Goal: Find specific page/section: Find specific page/section

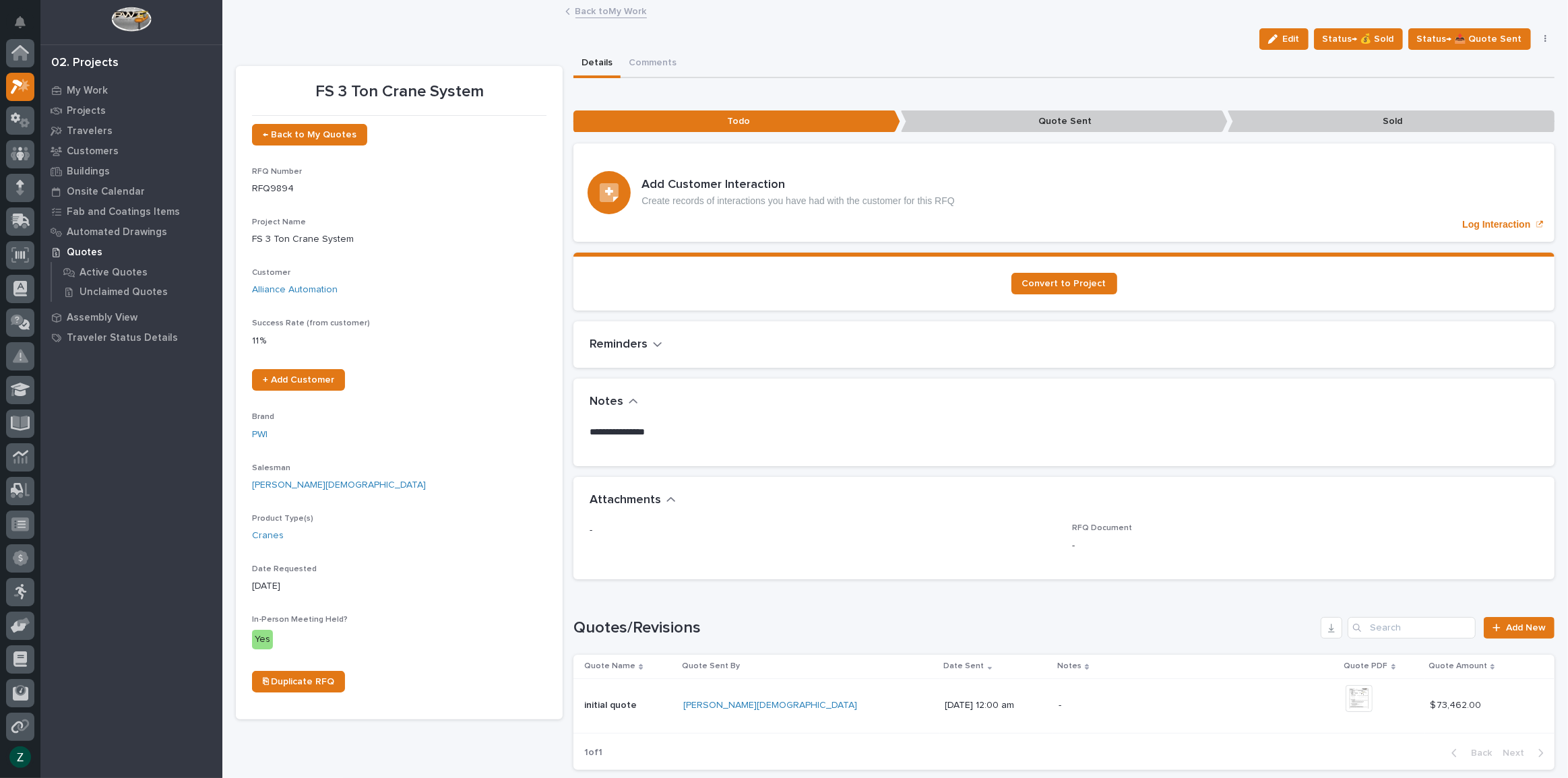
scroll to position [33, 0]
click at [591, 5] on link "Back to My Work" at bounding box center [611, 11] width 71 height 15
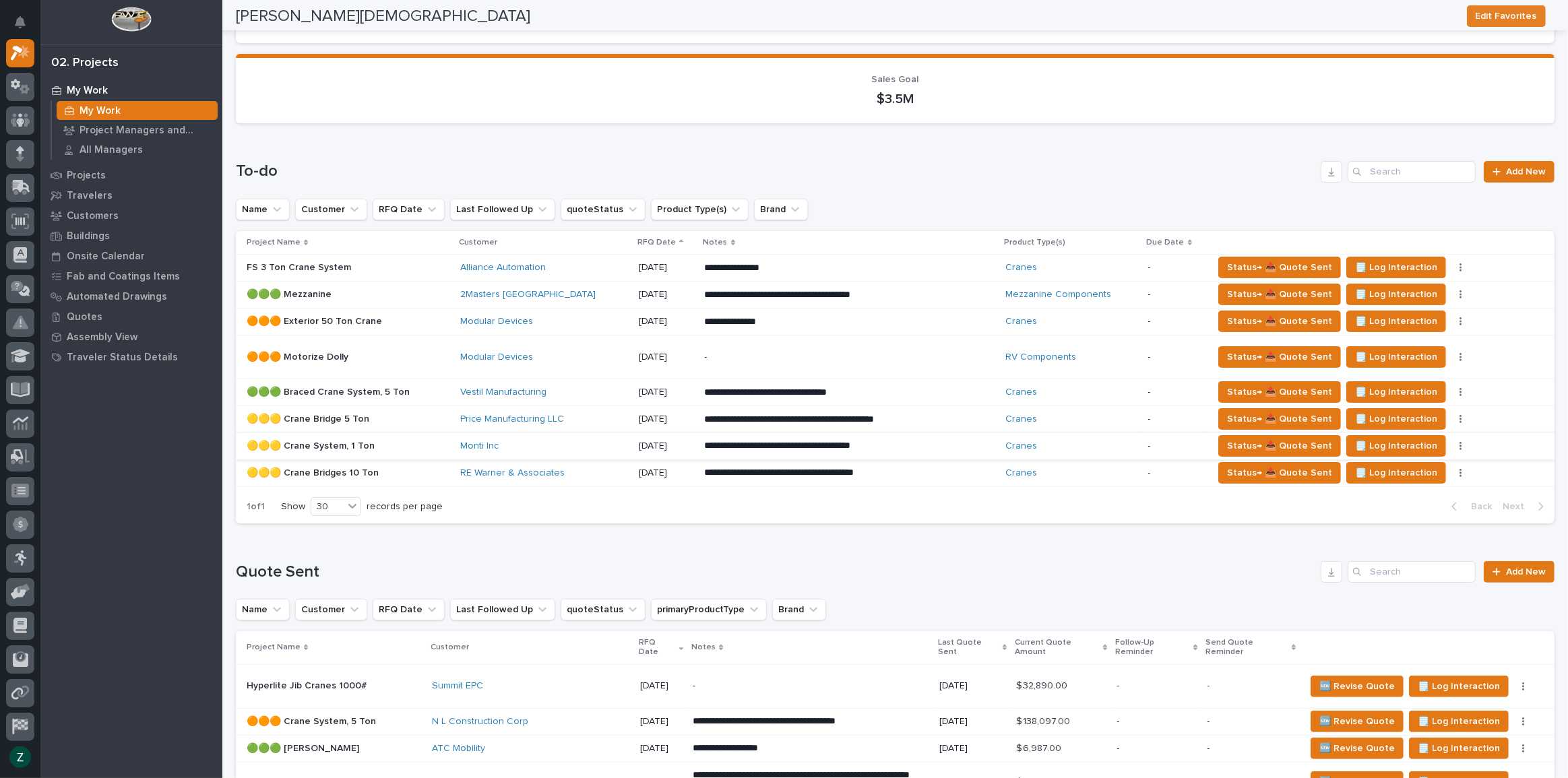
scroll to position [183, 0]
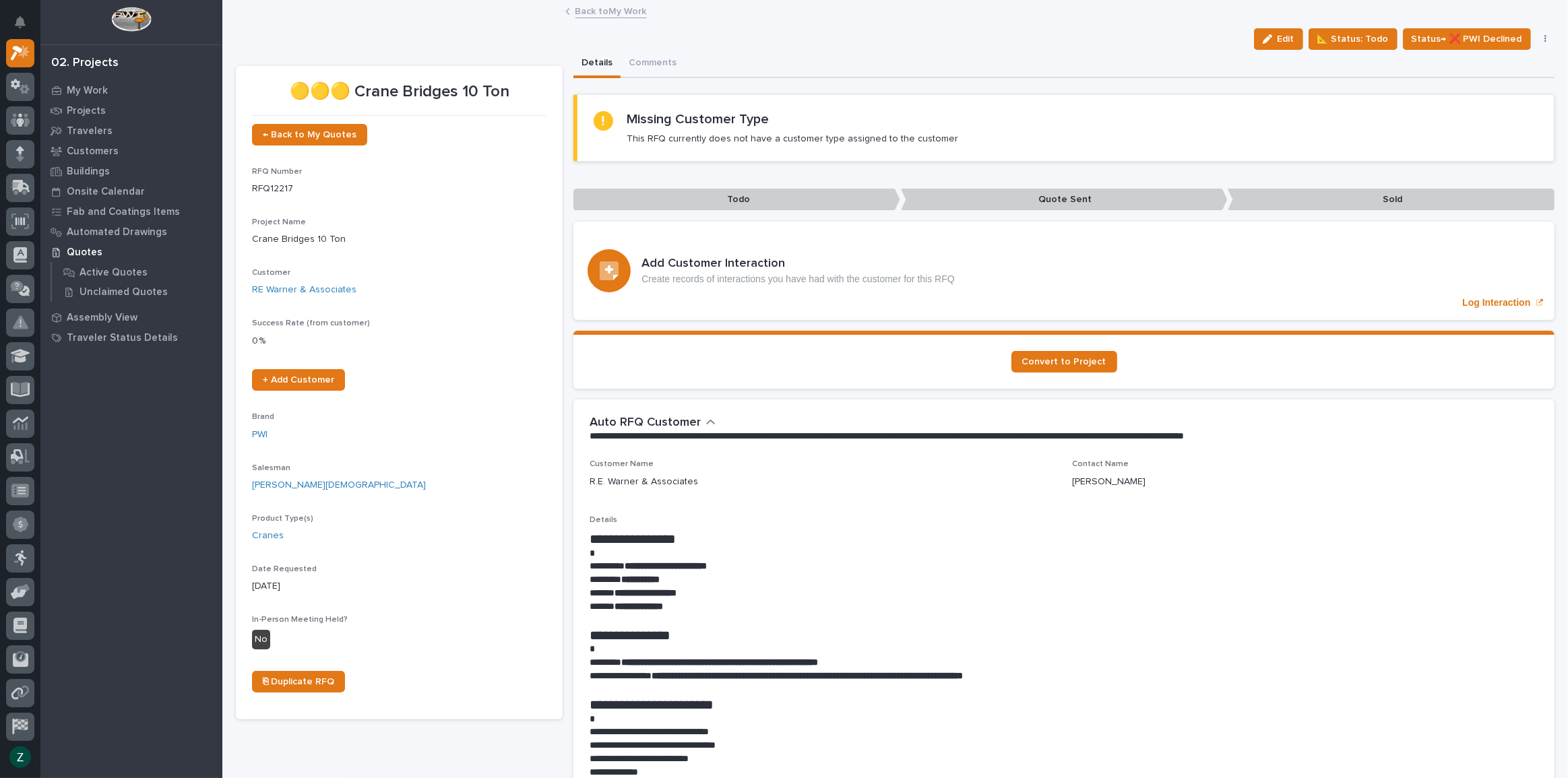
click at [1271, 34] on icon "button" at bounding box center [1267, 39] width 9 height 9
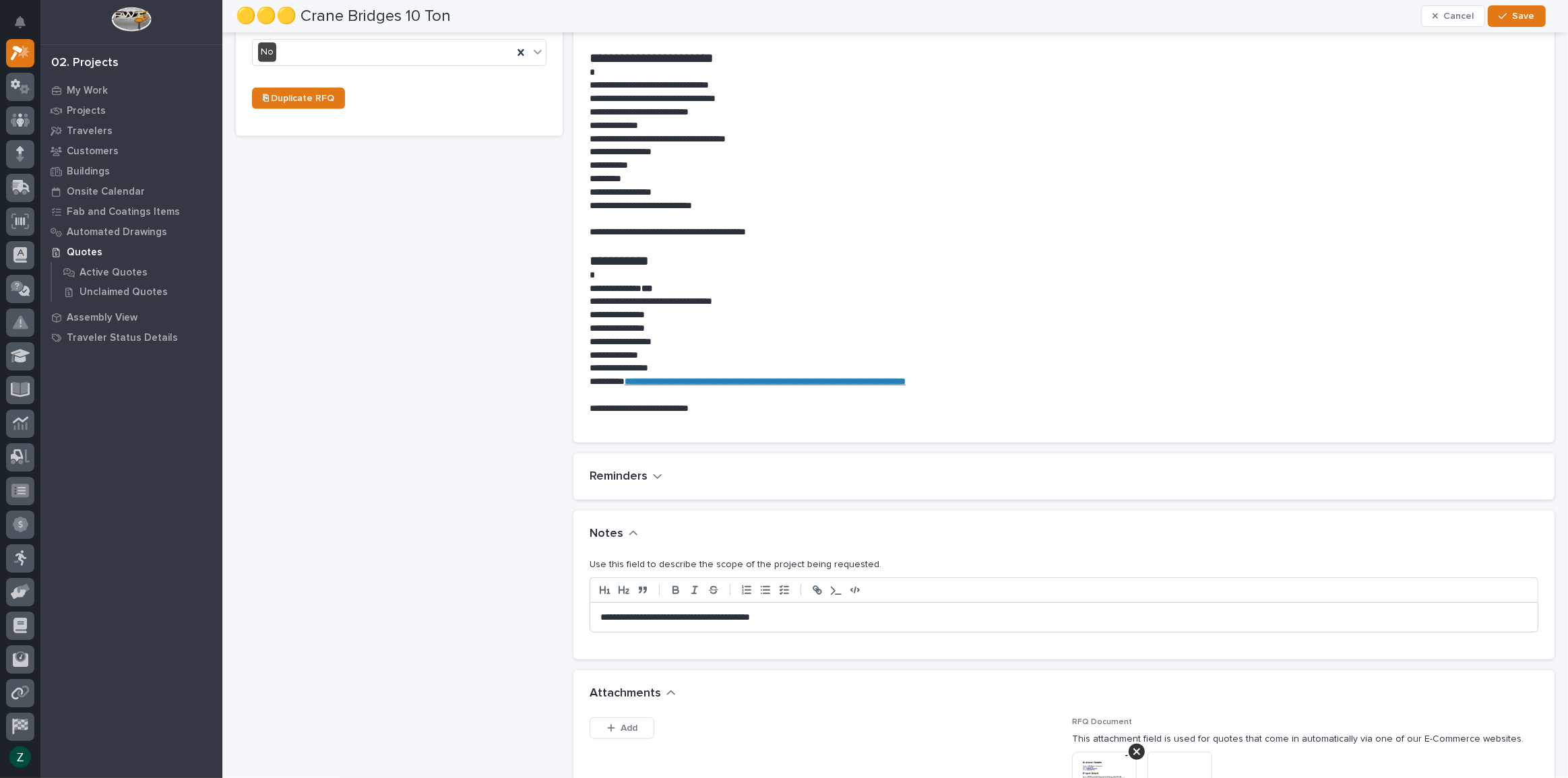
scroll to position [856, 0]
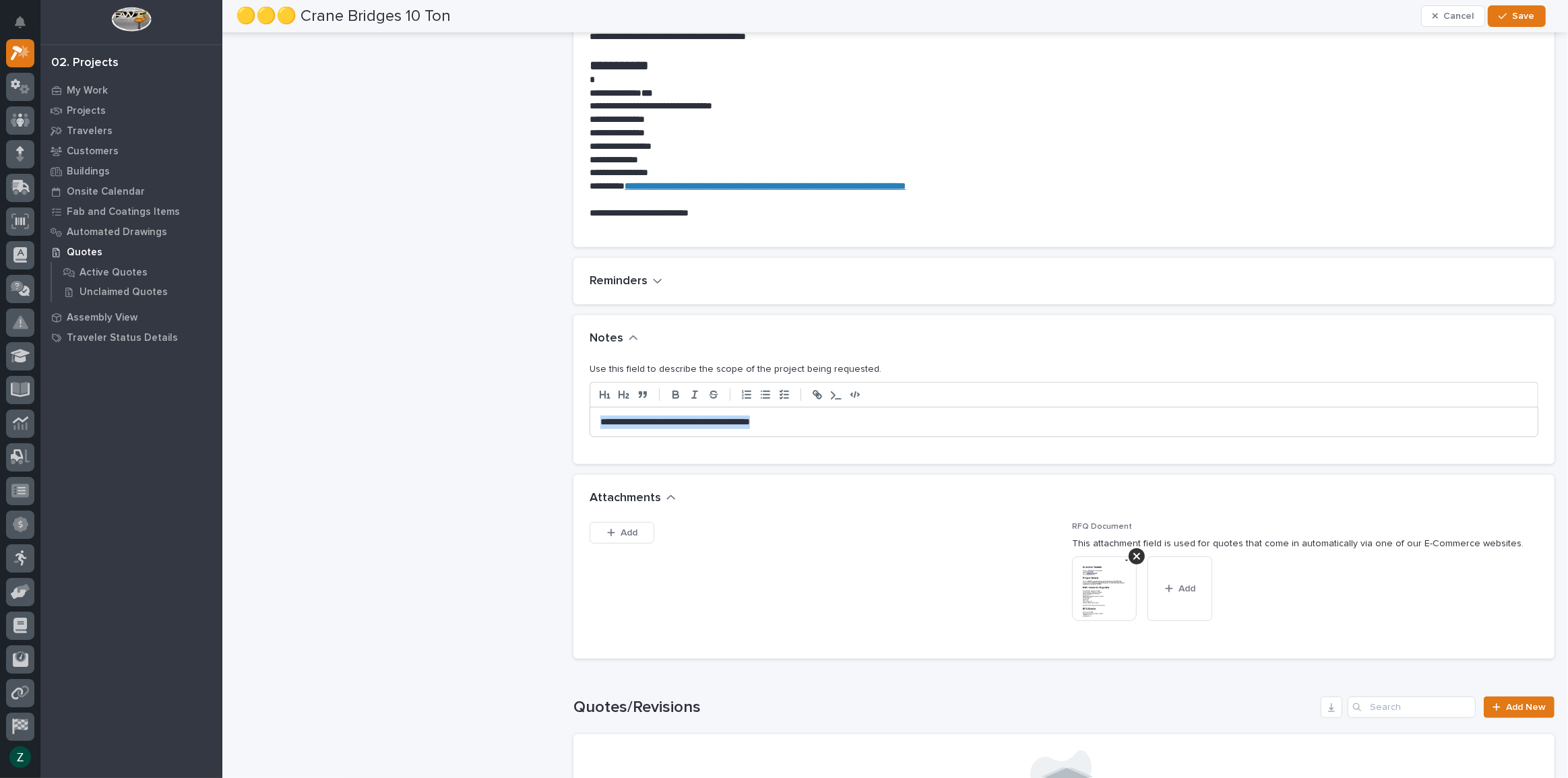
drag, startPoint x: 863, startPoint y: 427, endPoint x: 380, endPoint y: 444, distance: 483.3
click at [380, 444] on div "🟡🟡🟡 Crane Bridges 10 Ton ← Back to My Quotes RFQ Number RFQ12217 Project Name *…" at bounding box center [895, 157] width 1319 height 1929
click at [757, 425] on p "**********" at bounding box center [1060, 422] width 920 height 14
click at [839, 425] on p "**********" at bounding box center [1060, 422] width 920 height 14
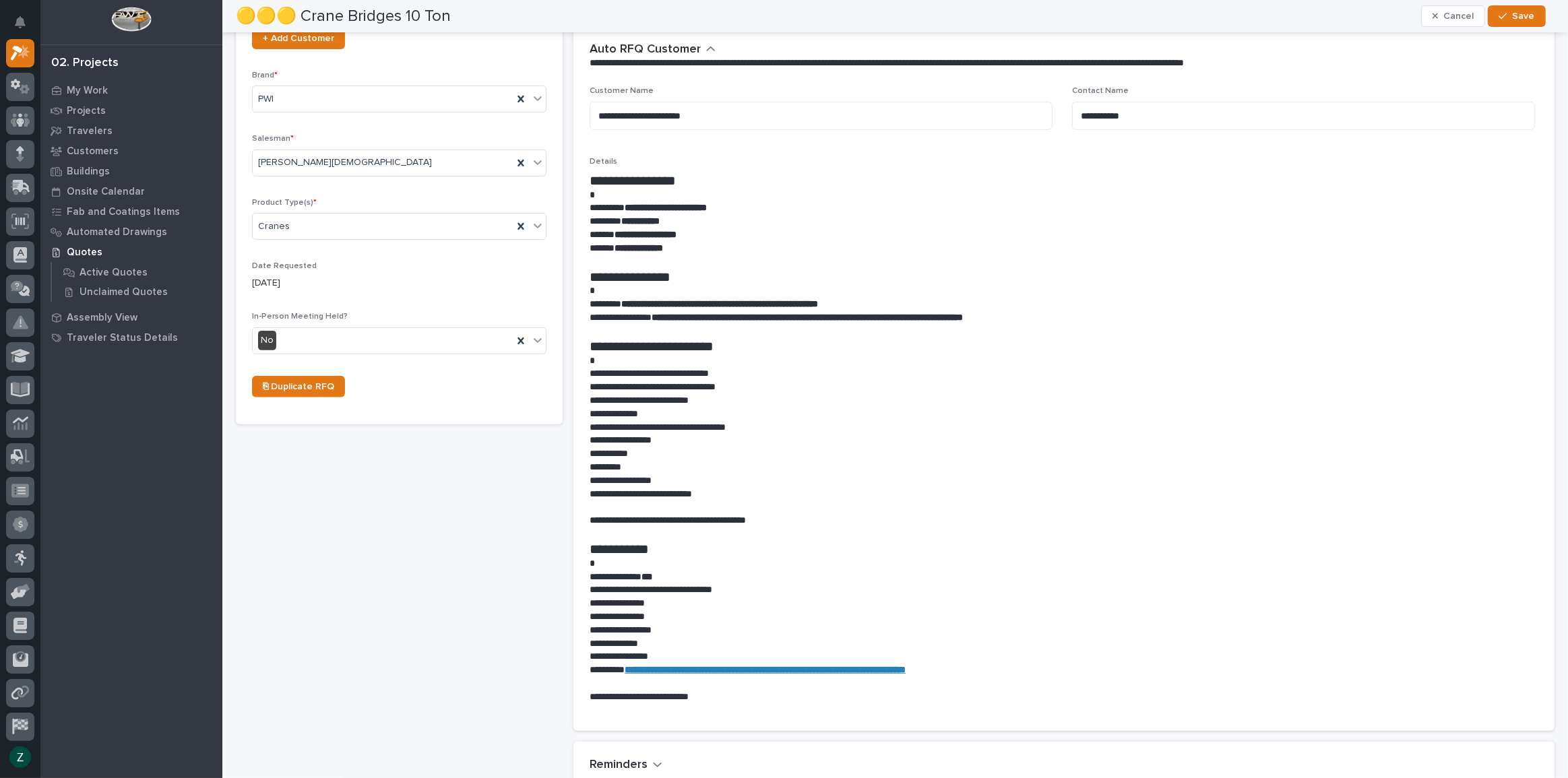
scroll to position [367, 0]
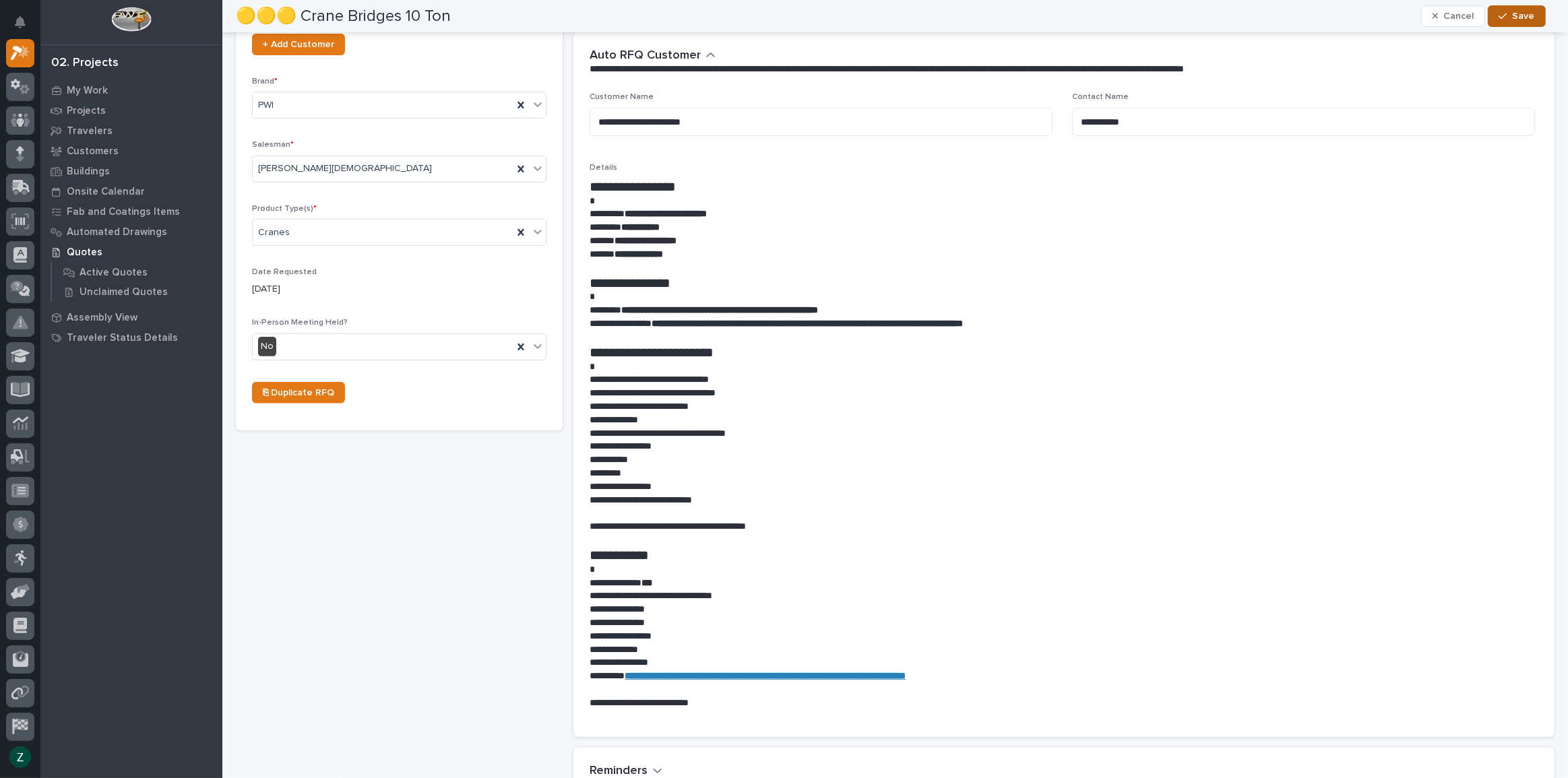
click at [1512, 14] on div "button" at bounding box center [1505, 16] width 14 height 9
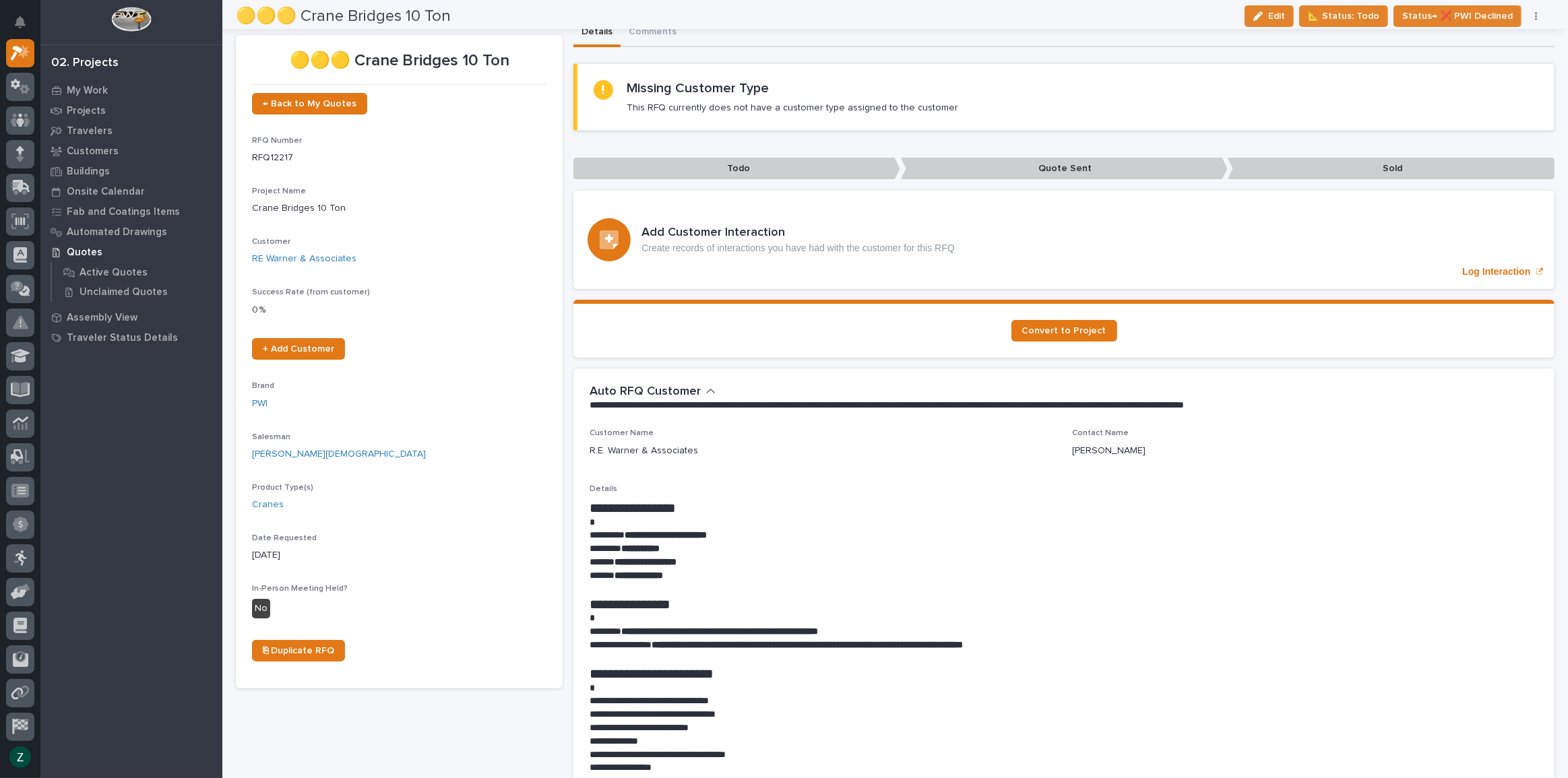
scroll to position [0, 0]
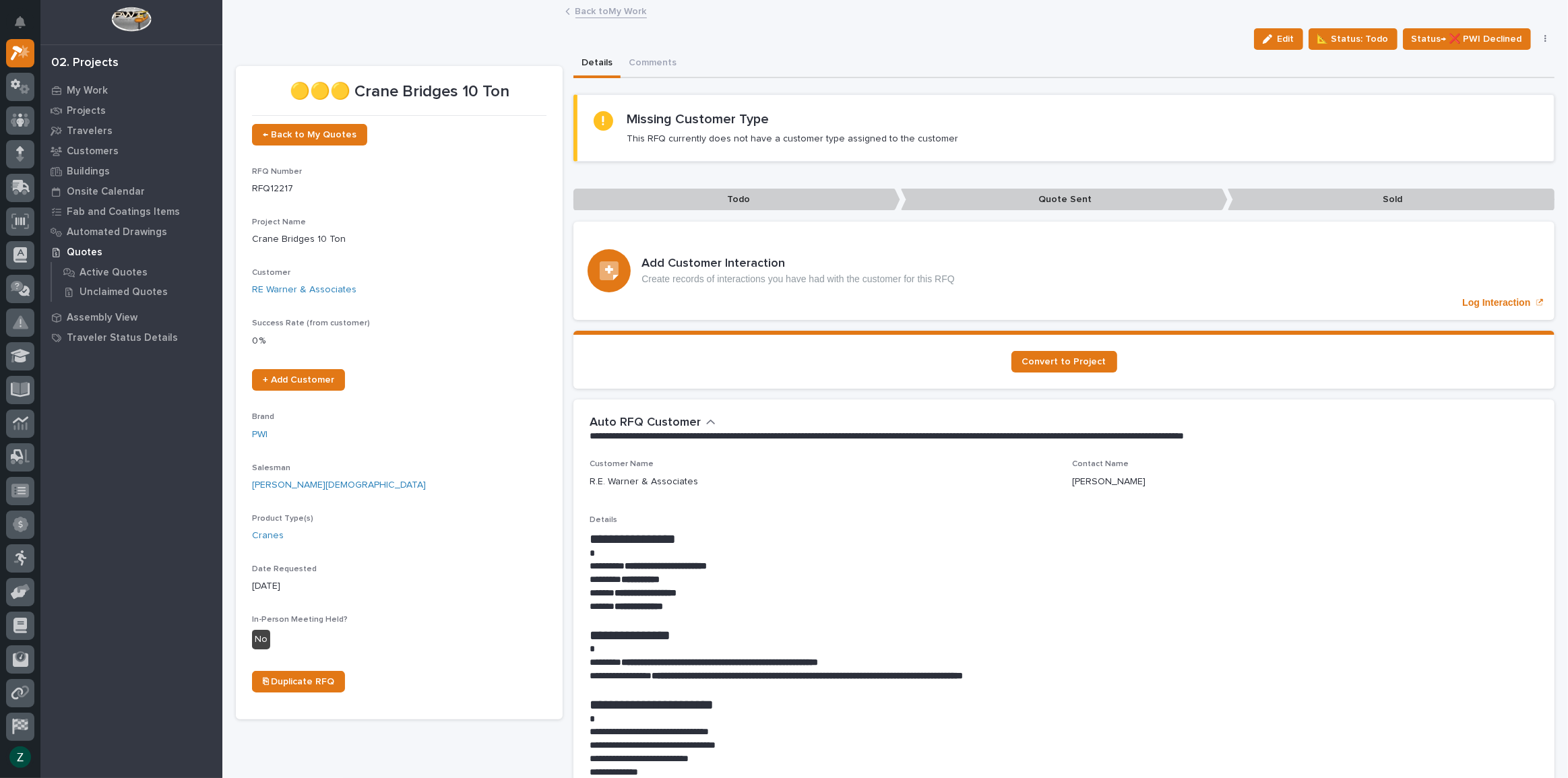
click at [594, 7] on link "Back to My Work" at bounding box center [611, 11] width 71 height 15
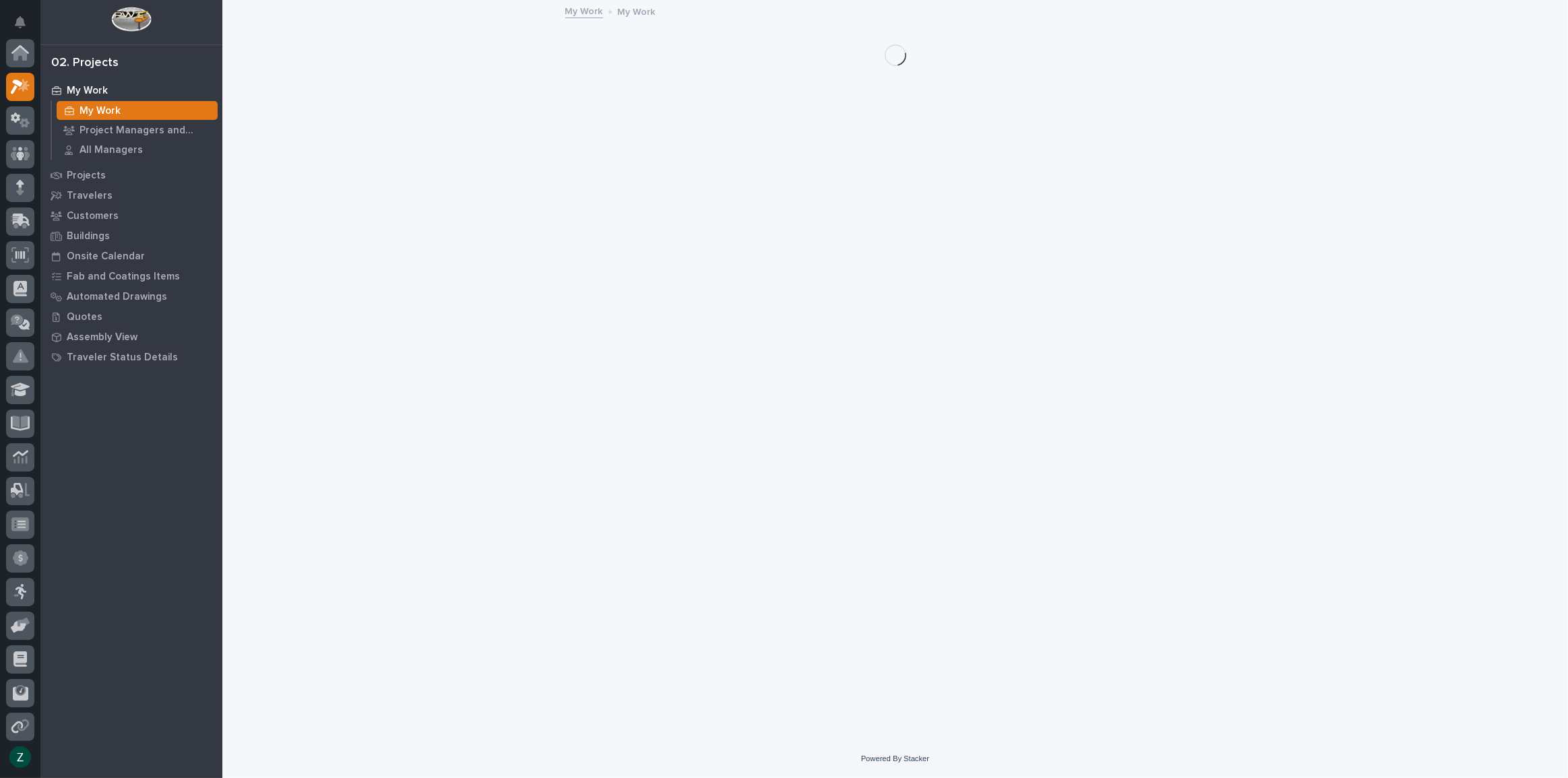
scroll to position [36, 0]
